Goal: Information Seeking & Learning: Check status

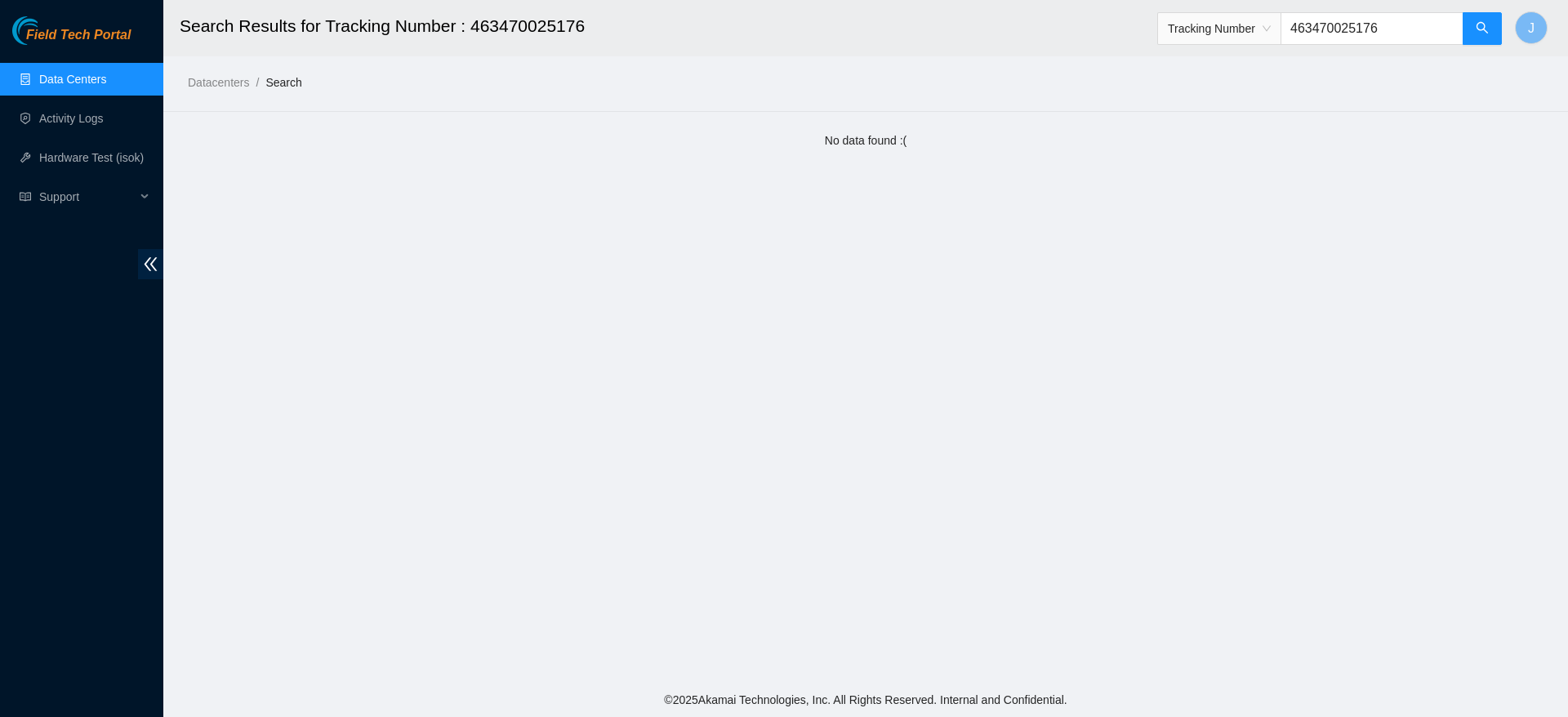
drag, startPoint x: 0, startPoint y: 0, endPoint x: 99, endPoint y: 80, distance: 127.3
click at [99, 80] on link "Data Centers" at bounding box center [72, 79] width 67 height 13
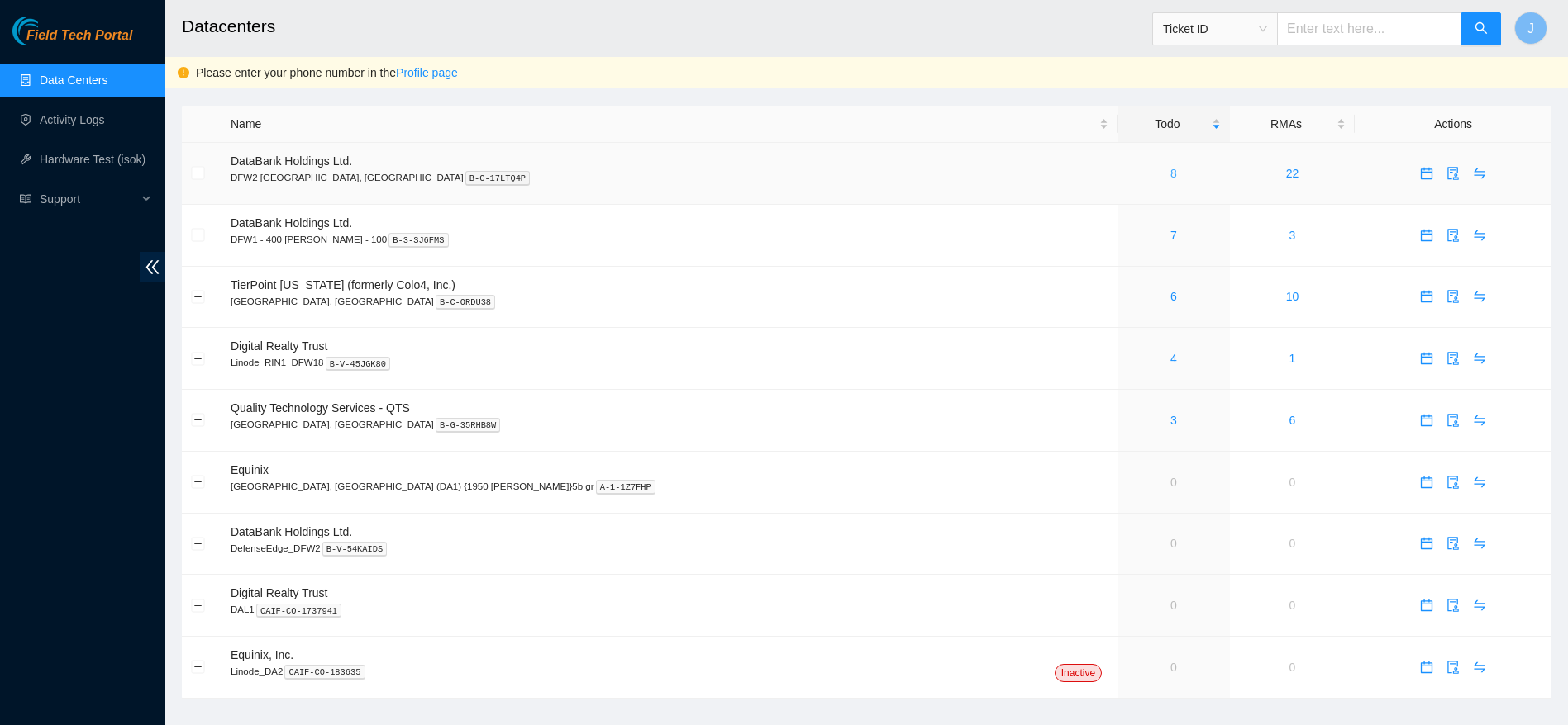
click at [1170, 173] on link "8" at bounding box center [1173, 173] width 7 height 13
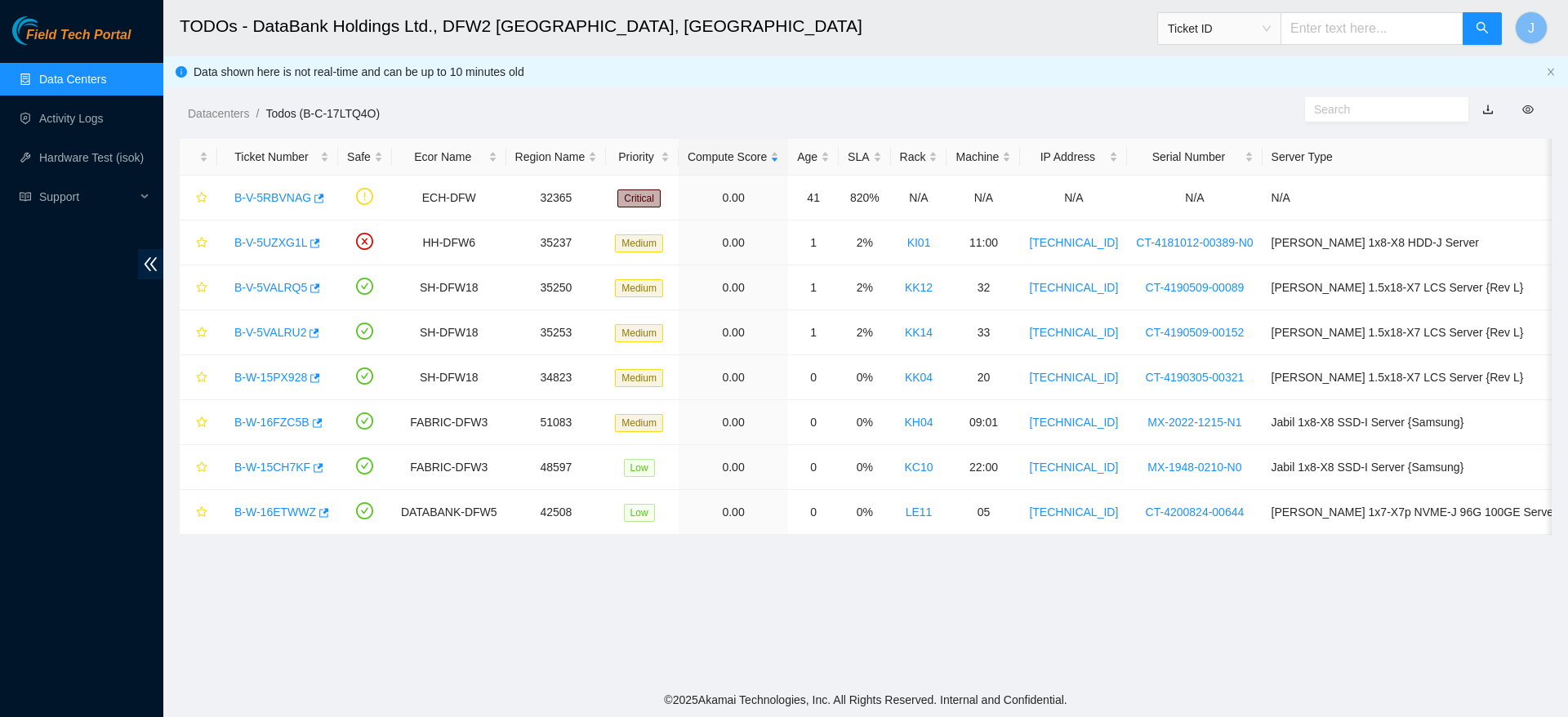
click at [106, 73] on link "Data Centers" at bounding box center [72, 79] width 67 height 13
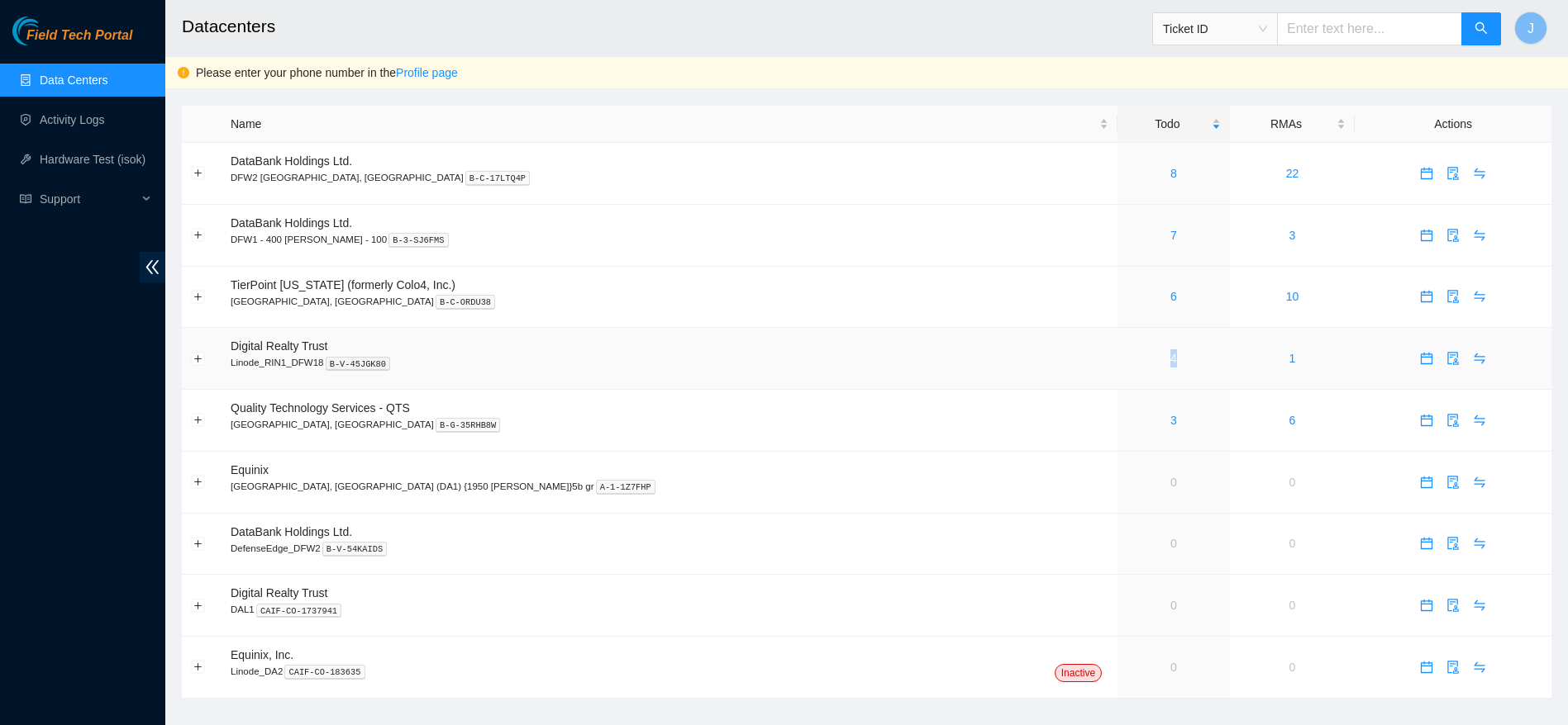
drag, startPoint x: 1015, startPoint y: 358, endPoint x: 1025, endPoint y: 361, distance: 10.4
click at [1126, 361] on div "4" at bounding box center [1173, 358] width 94 height 18
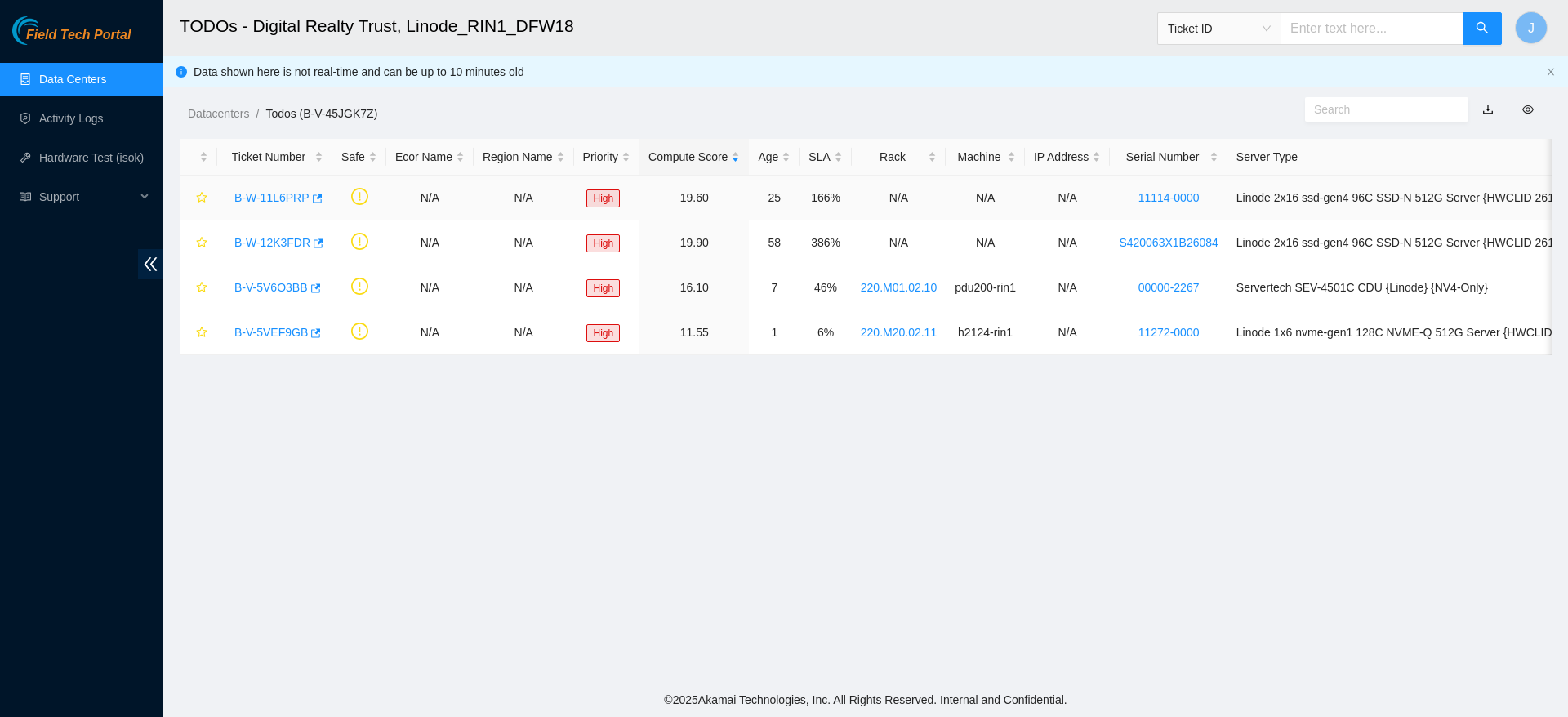
click at [253, 193] on link "B-W-11L6PRP" at bounding box center [271, 198] width 75 height 13
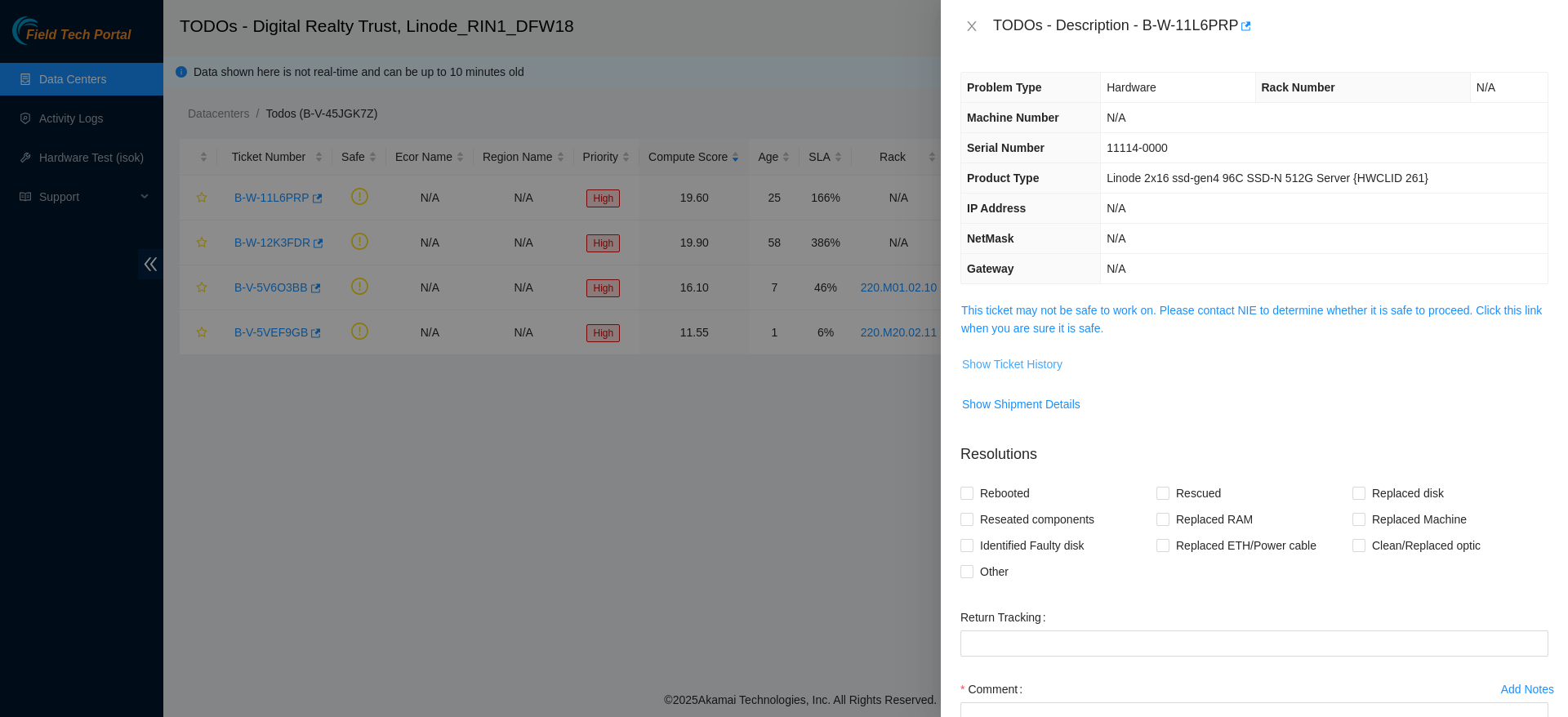
click at [1009, 365] on span "Show Ticket History" at bounding box center [1012, 364] width 100 height 18
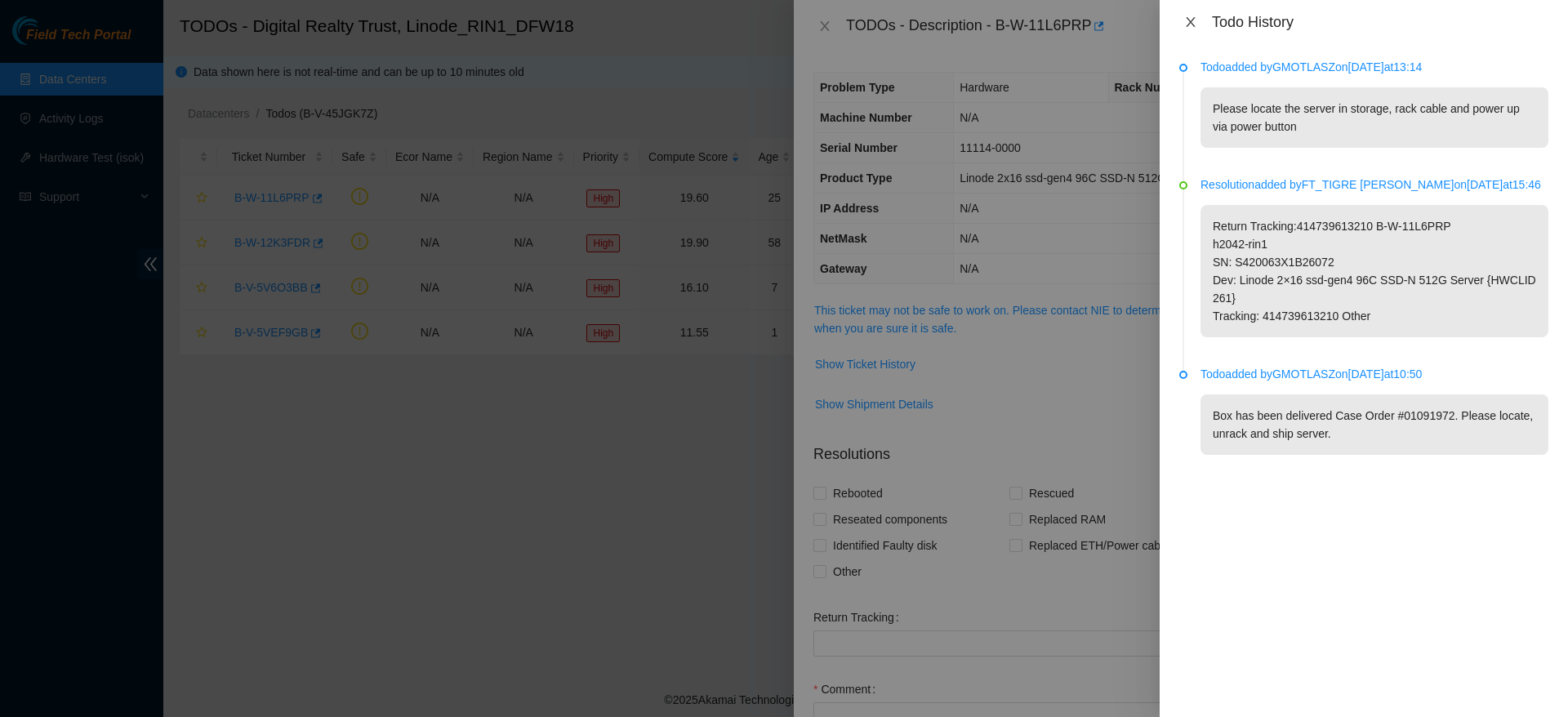
click at [1184, 19] on icon "close" at bounding box center [1191, 22] width 13 height 13
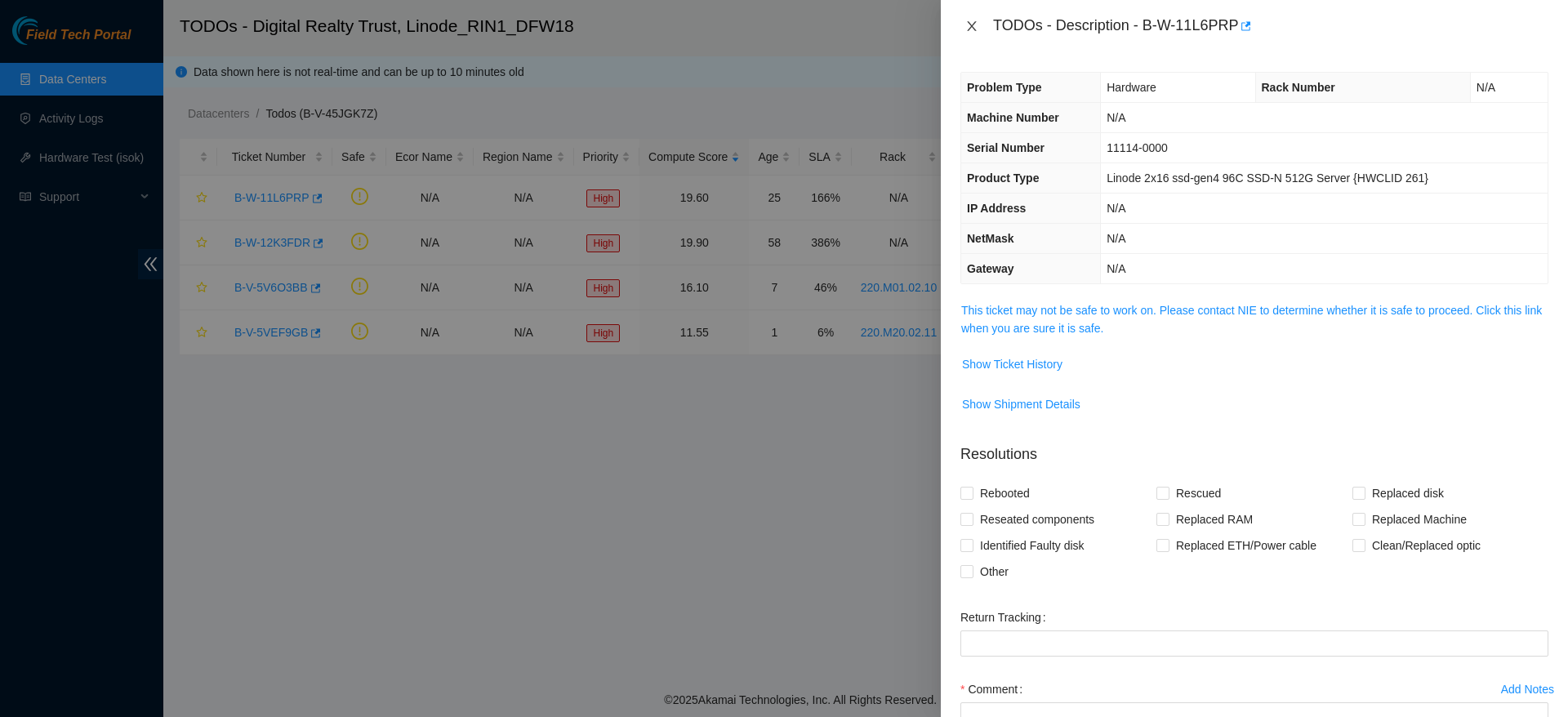
click at [968, 23] on icon "close" at bounding box center [971, 26] width 13 height 13
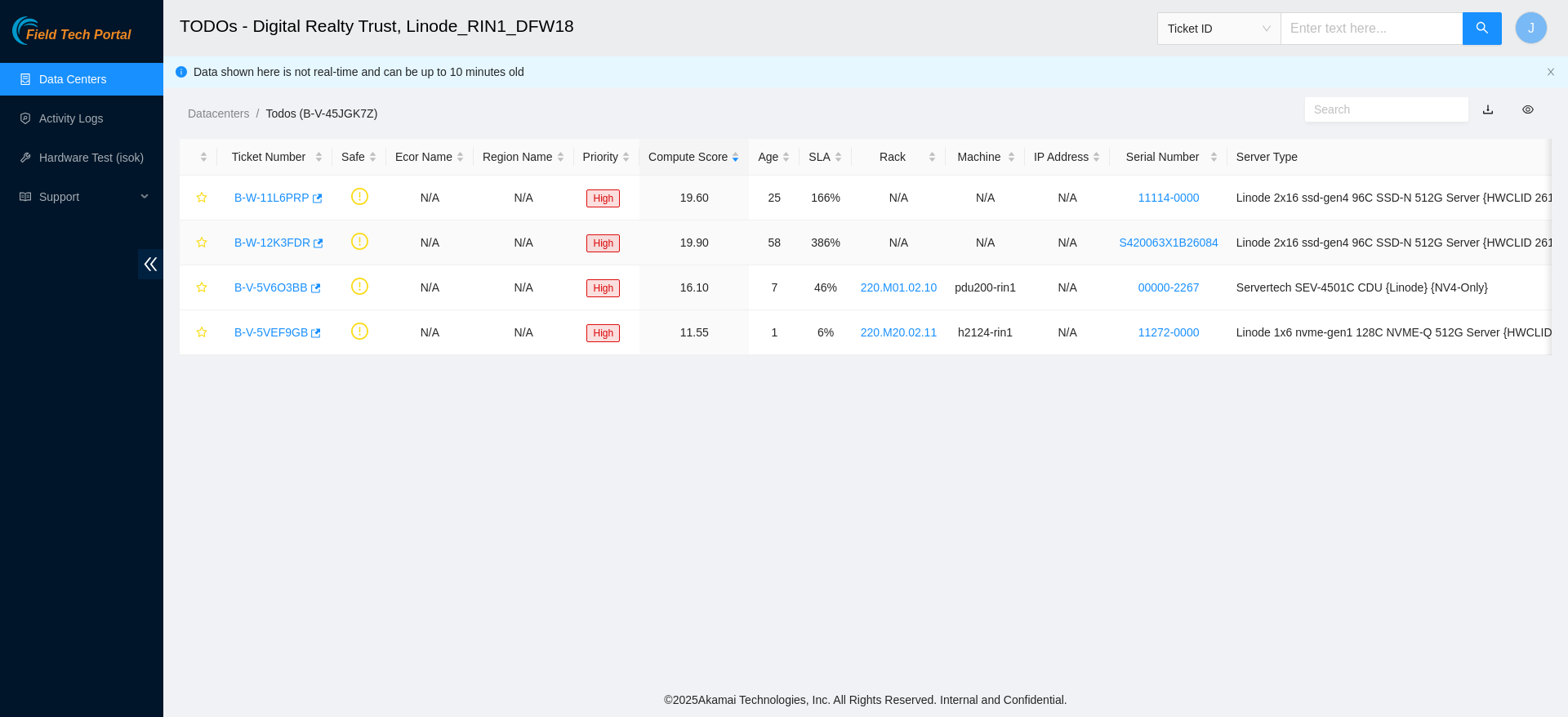
click at [256, 246] on link "B-W-12K3FDR" at bounding box center [272, 243] width 76 height 13
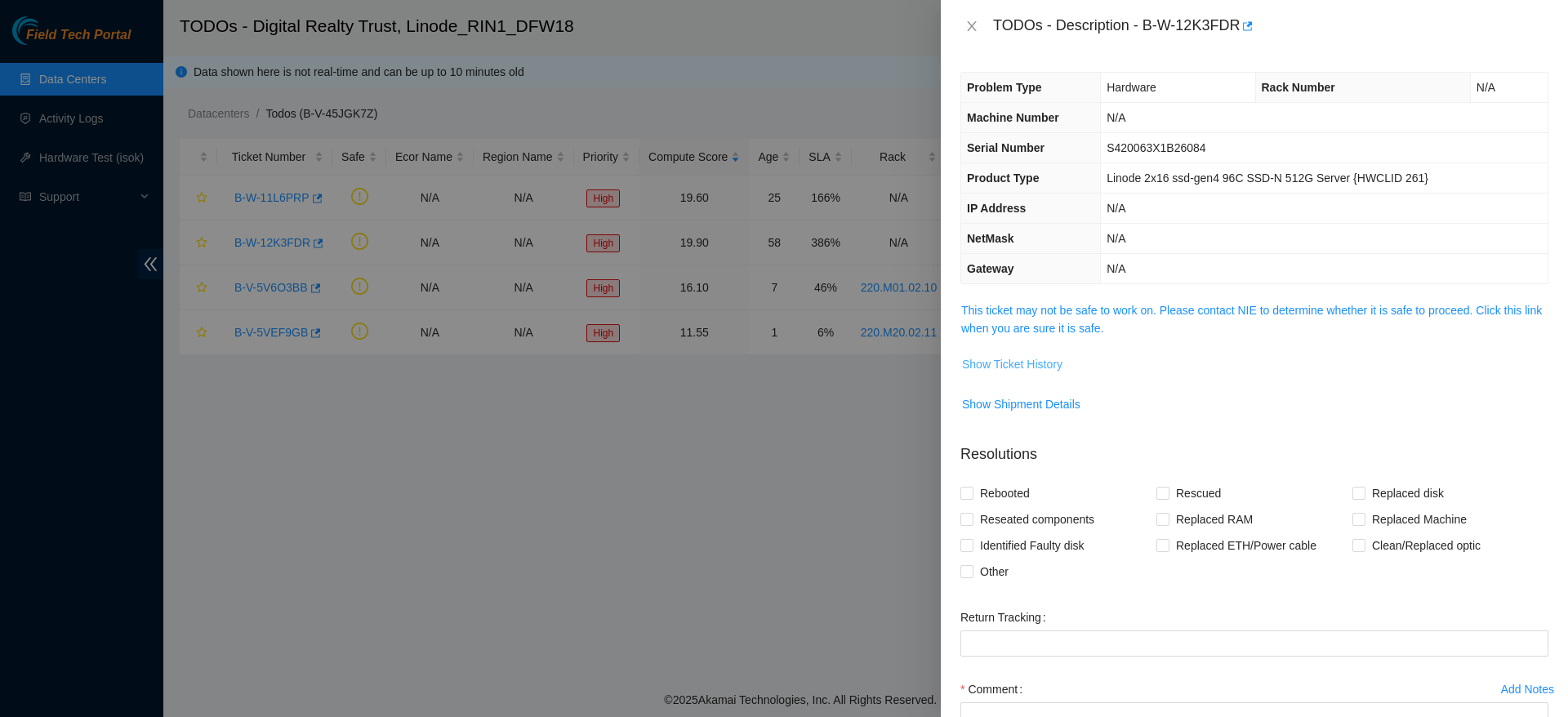
click at [1029, 368] on span "Show Ticket History" at bounding box center [1012, 364] width 100 height 18
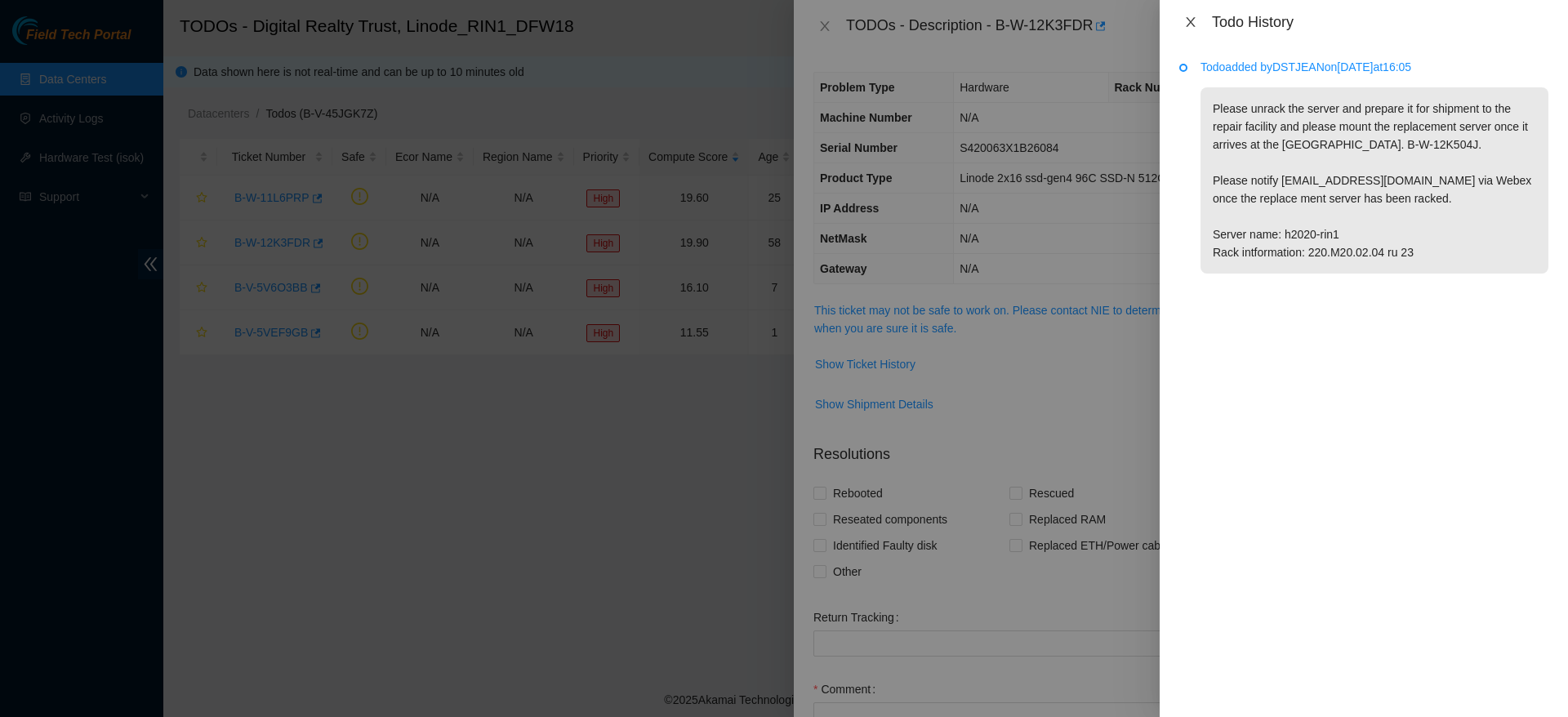
click at [1189, 23] on icon "close" at bounding box center [1191, 21] width 9 height 10
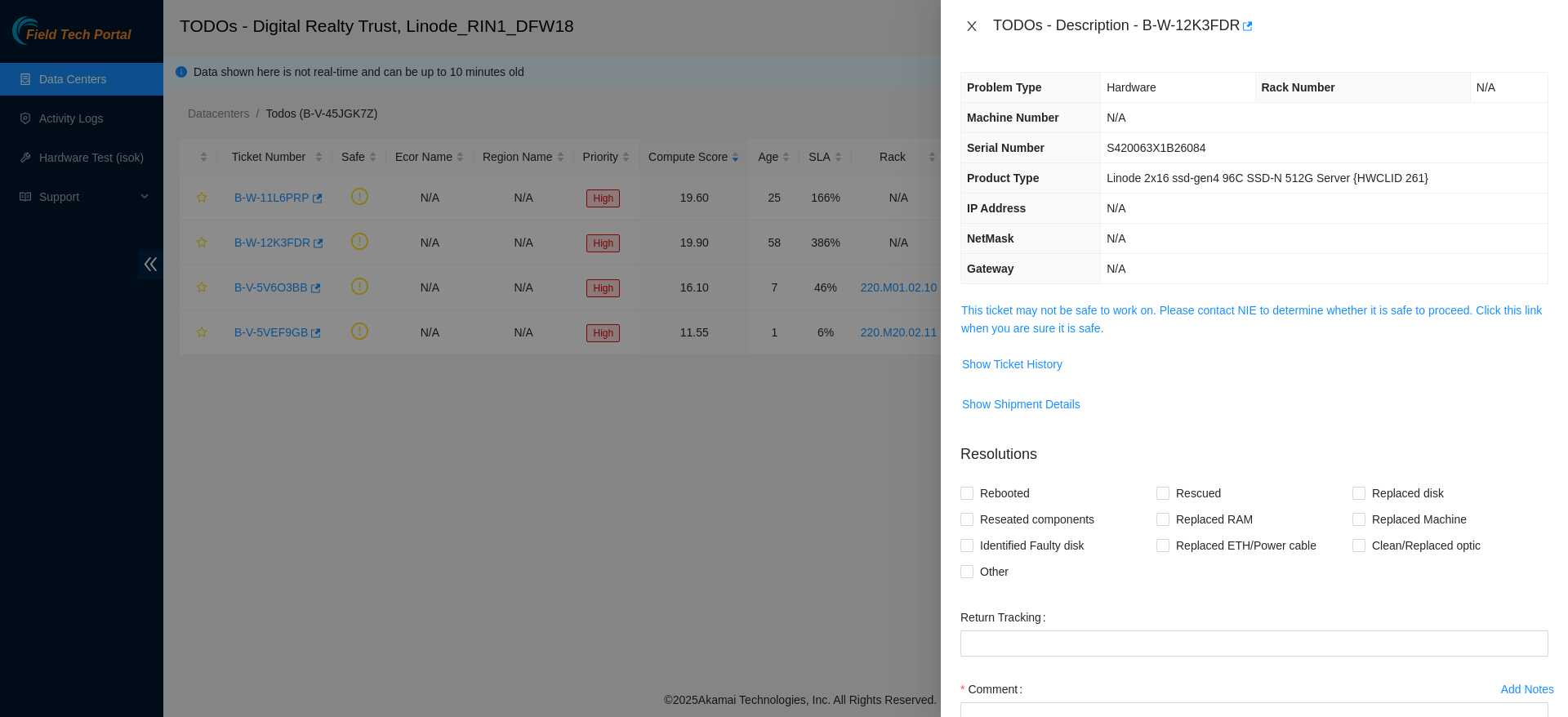
click at [974, 23] on icon "close" at bounding box center [971, 26] width 9 height 10
